Goal: Find specific page/section: Find specific page/section

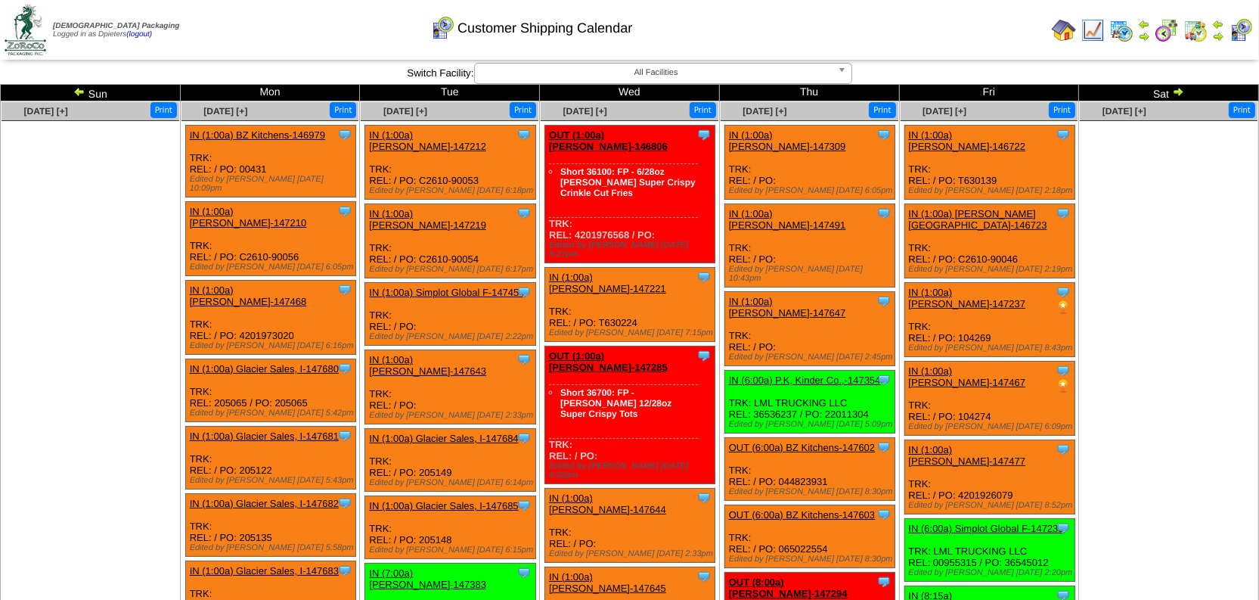
drag, startPoint x: 1093, startPoint y: 27, endPoint x: 1075, endPoint y: 27, distance: 18.2
click at [1093, 27] on img at bounding box center [1093, 30] width 24 height 24
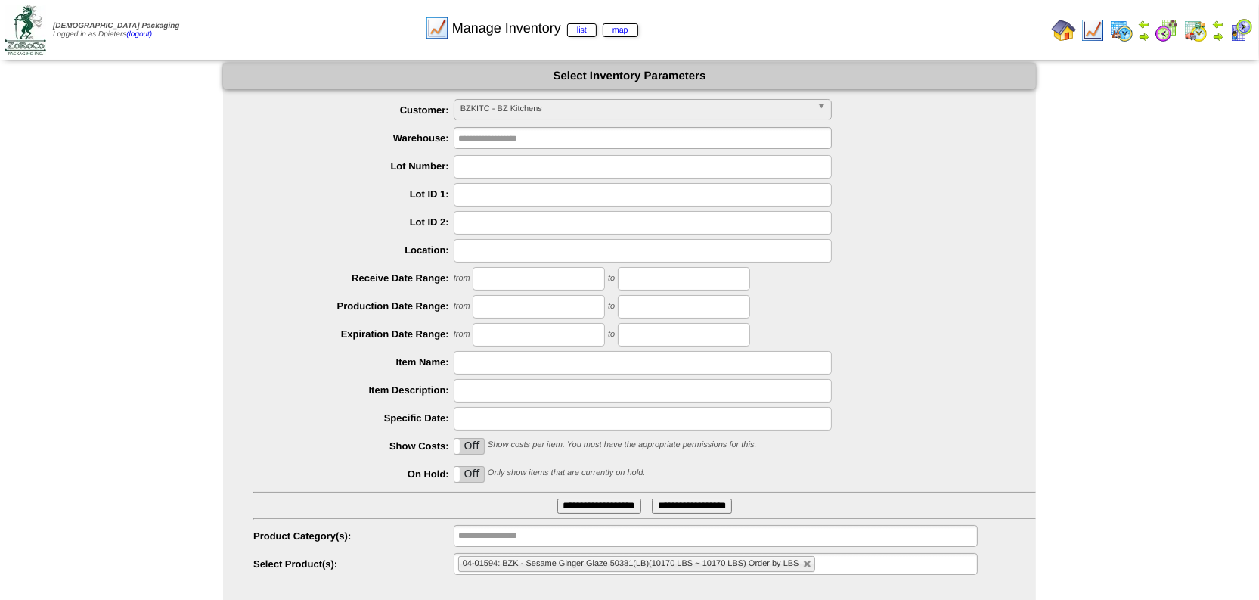
click at [468, 109] on span "BZKITC - BZ Kitchens" at bounding box center [636, 109] width 351 height 18
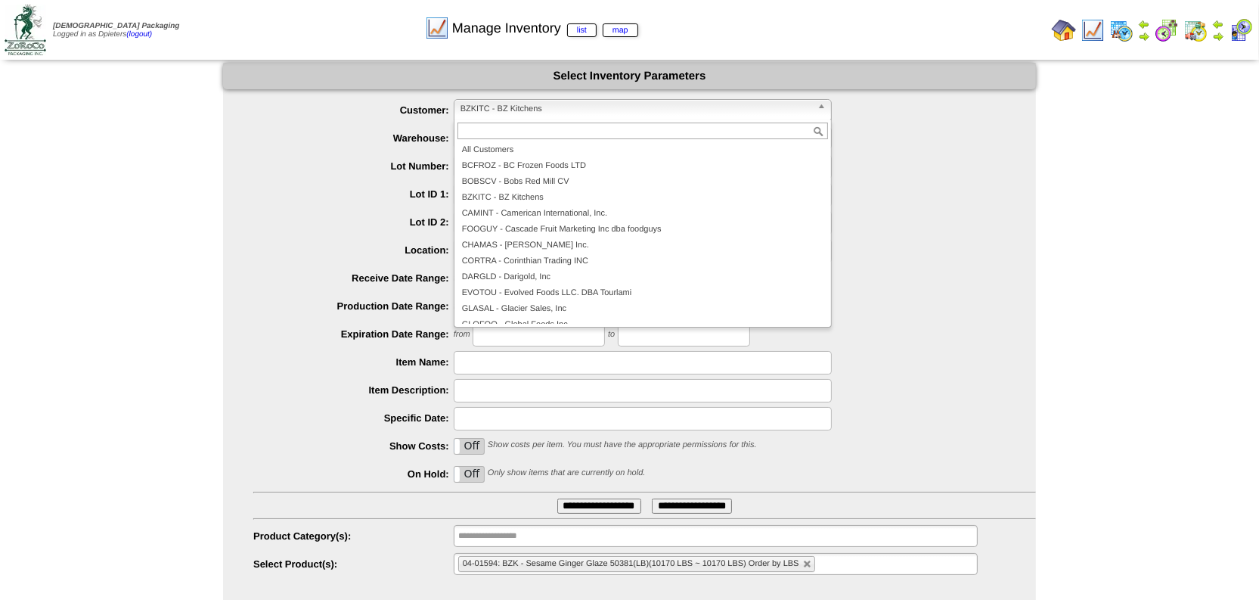
scroll to position [135, 0]
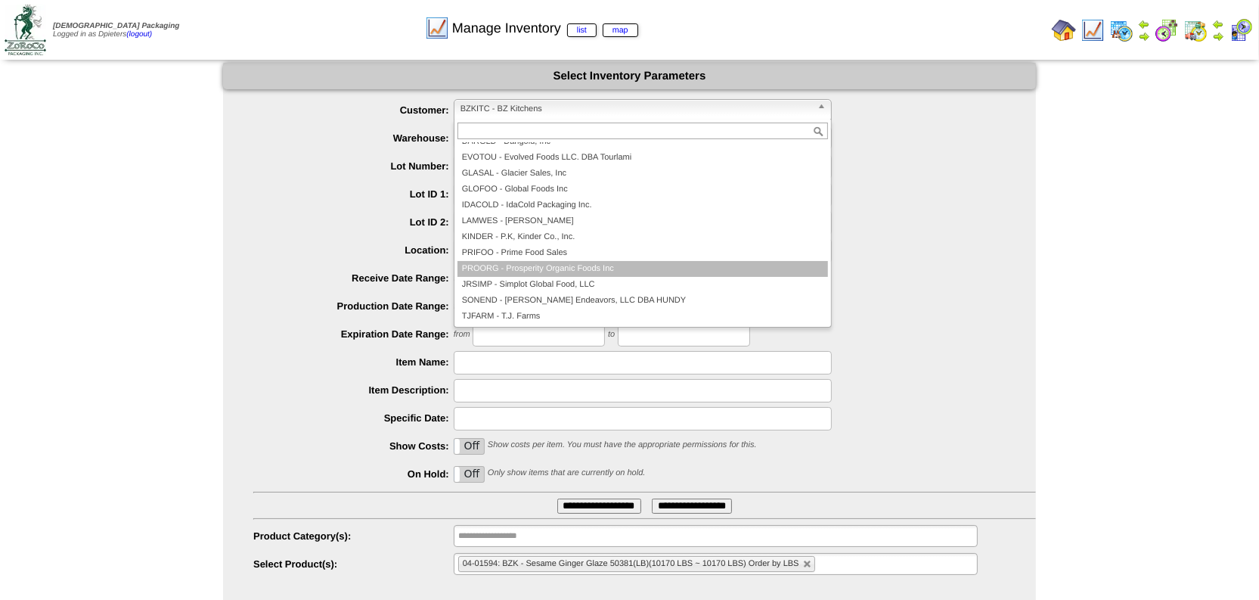
click at [567, 269] on li "PROORG - Prosperity Organic Foods Inc" at bounding box center [643, 269] width 371 height 16
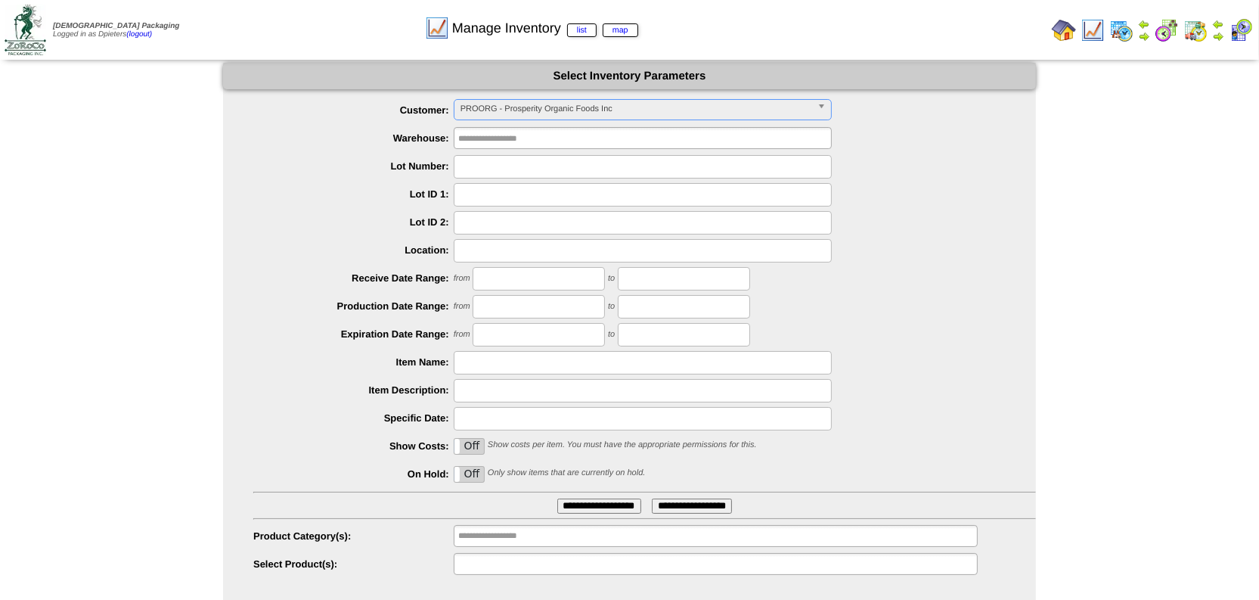
click at [547, 563] on input "text" at bounding box center [506, 563] width 97 height 19
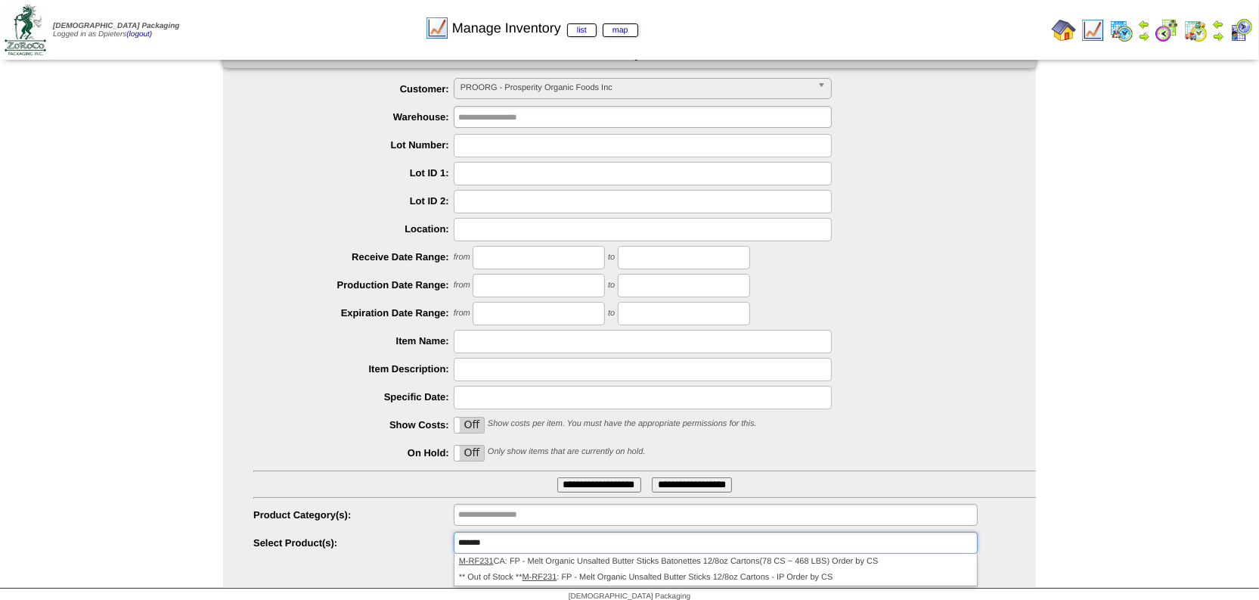
scroll to position [29, 0]
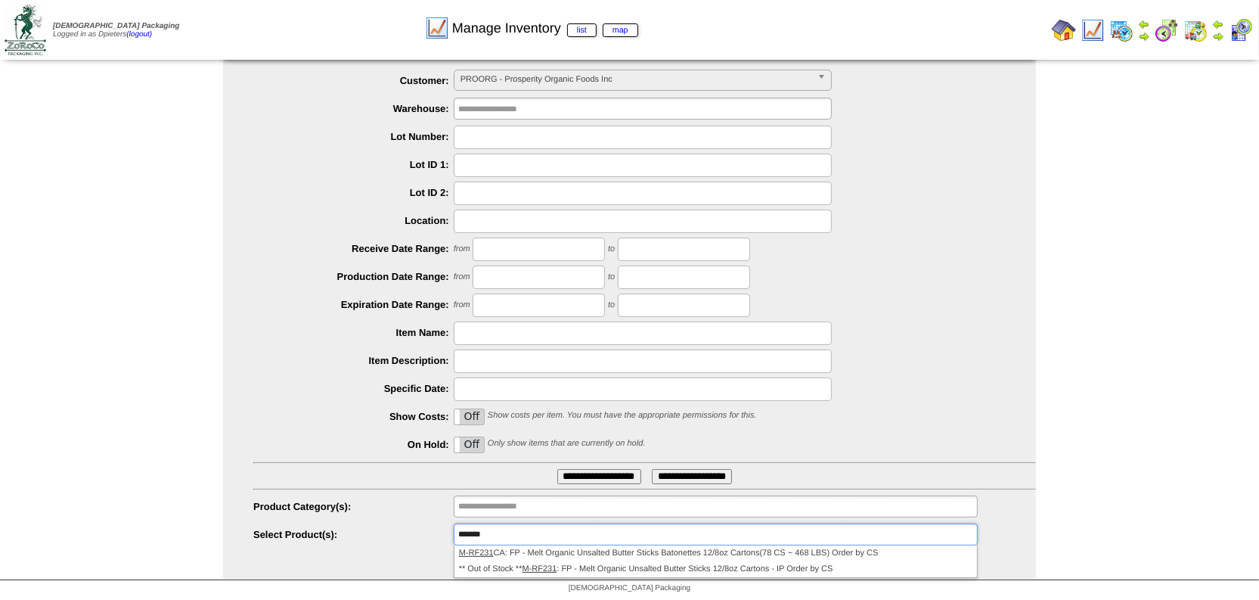
type input "**********"
click at [1063, 26] on img at bounding box center [1064, 30] width 24 height 24
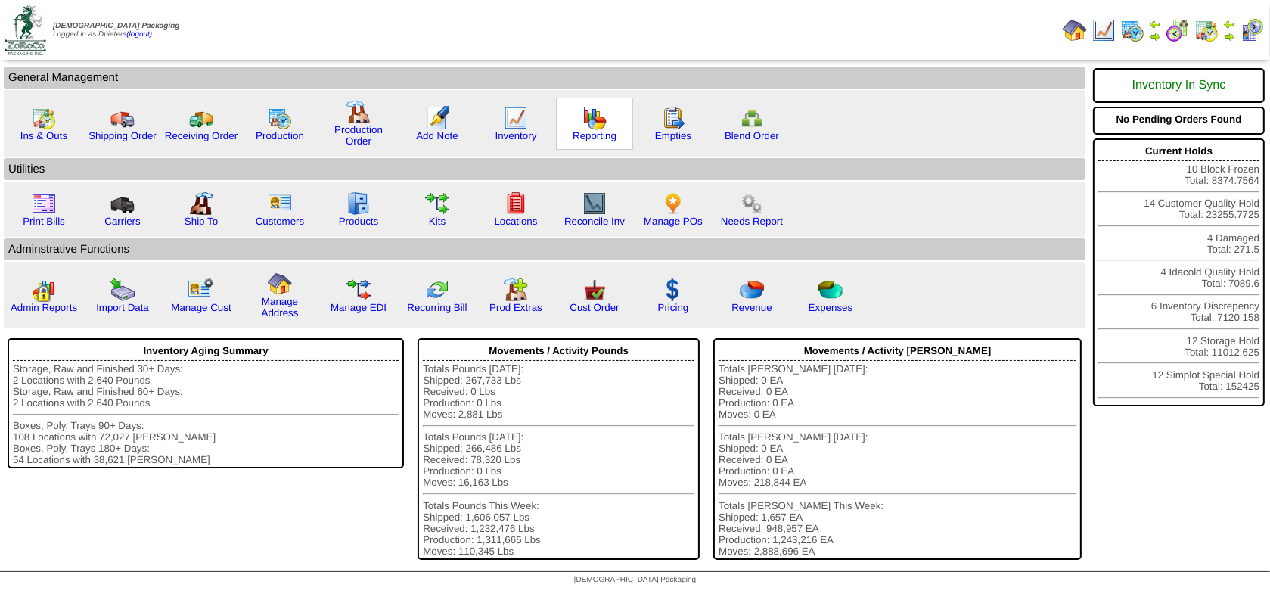
click at [592, 122] on img at bounding box center [594, 118] width 24 height 24
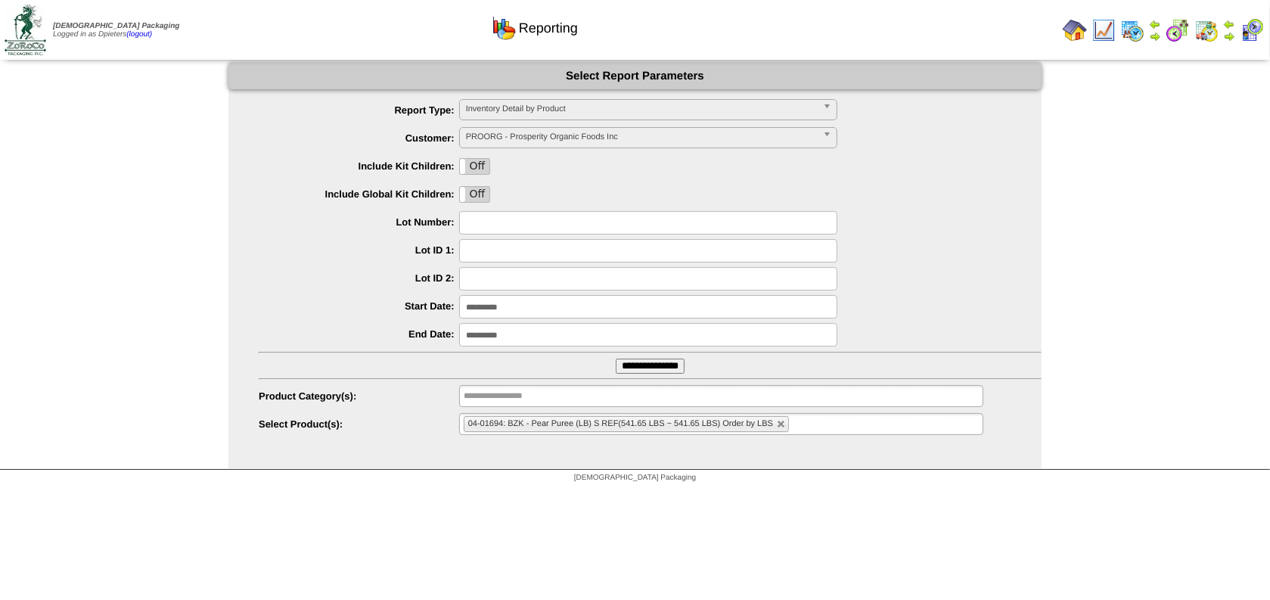
click at [786, 426] on ul "04-01694: BZK - Pear Puree (LB) S REF(541.65 LBS ~ 541.65 LBS) Order by LBS" at bounding box center [721, 424] width 524 height 22
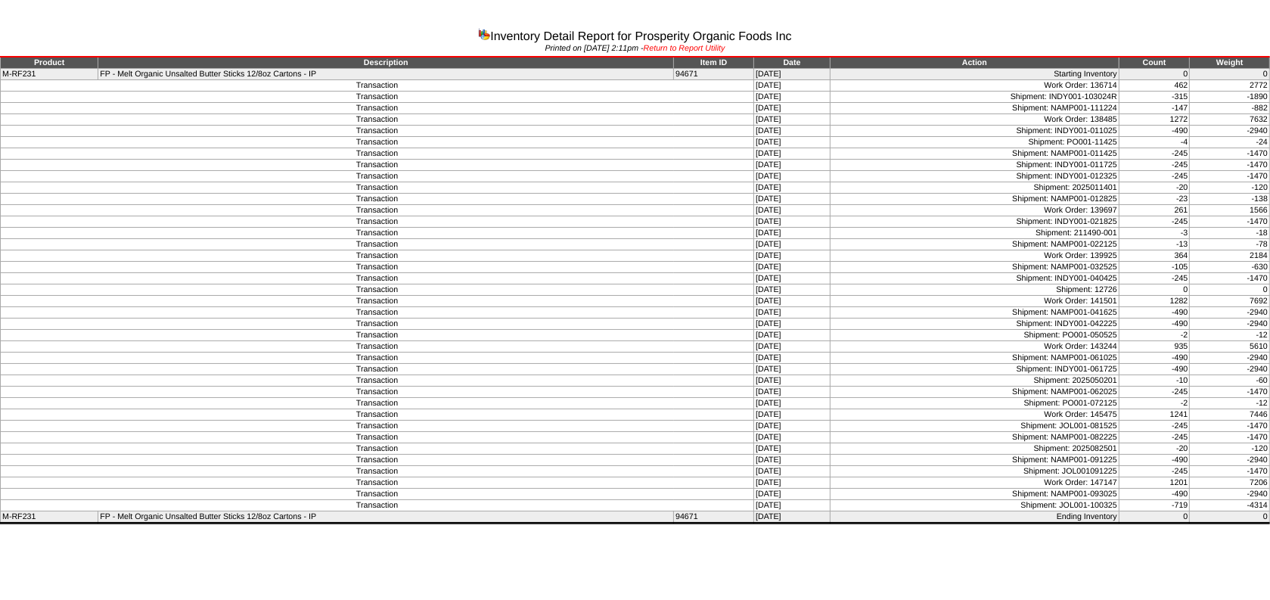
click at [716, 47] on link "Return to Report Utility" at bounding box center [685, 48] width 82 height 9
